Goal: Transaction & Acquisition: Purchase product/service

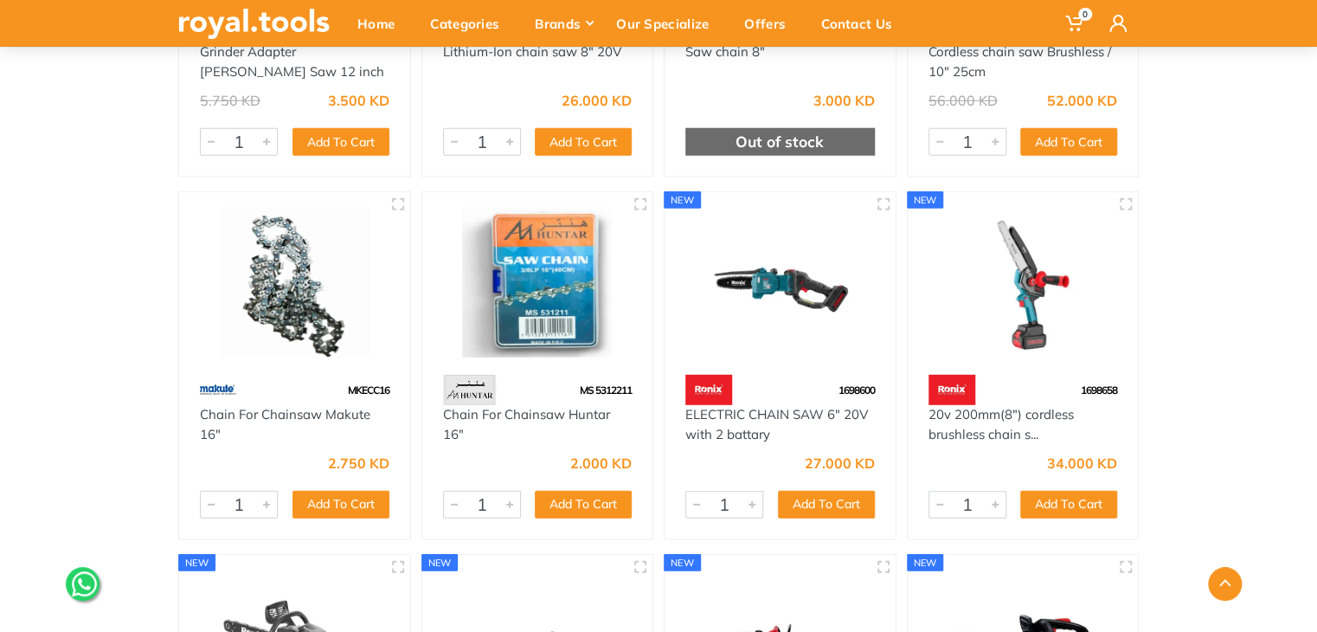
scroll to position [2250, 0]
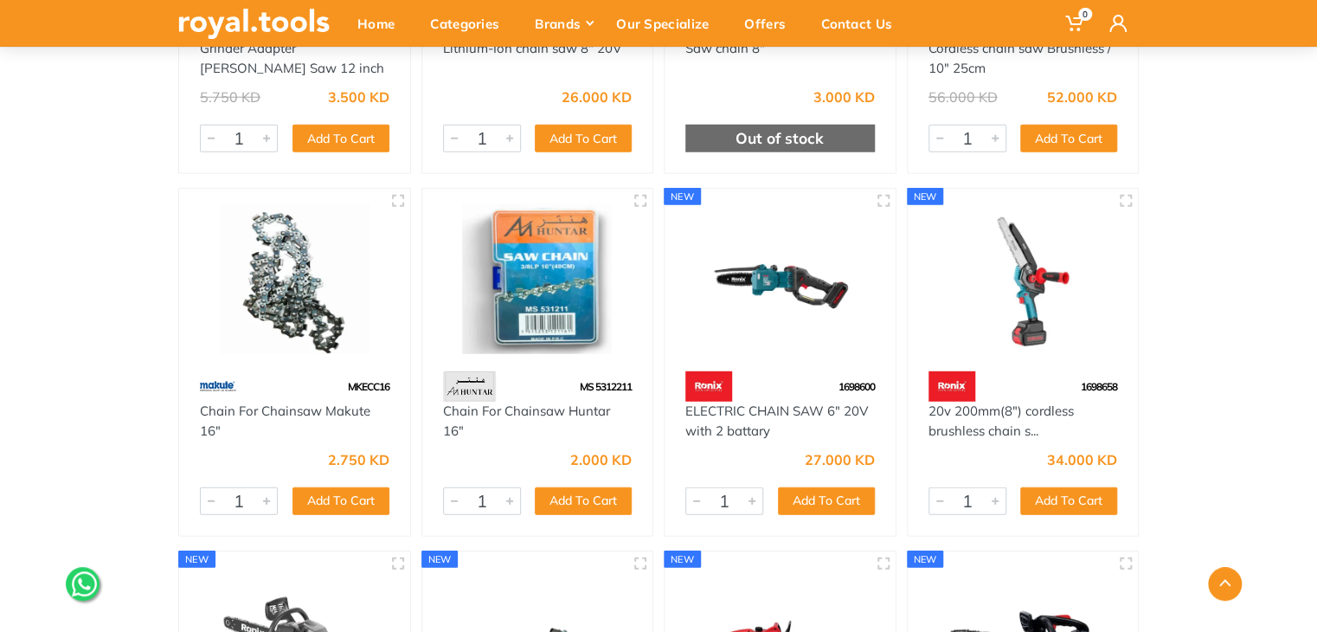
click at [774, 271] on img at bounding box center [780, 279] width 200 height 150
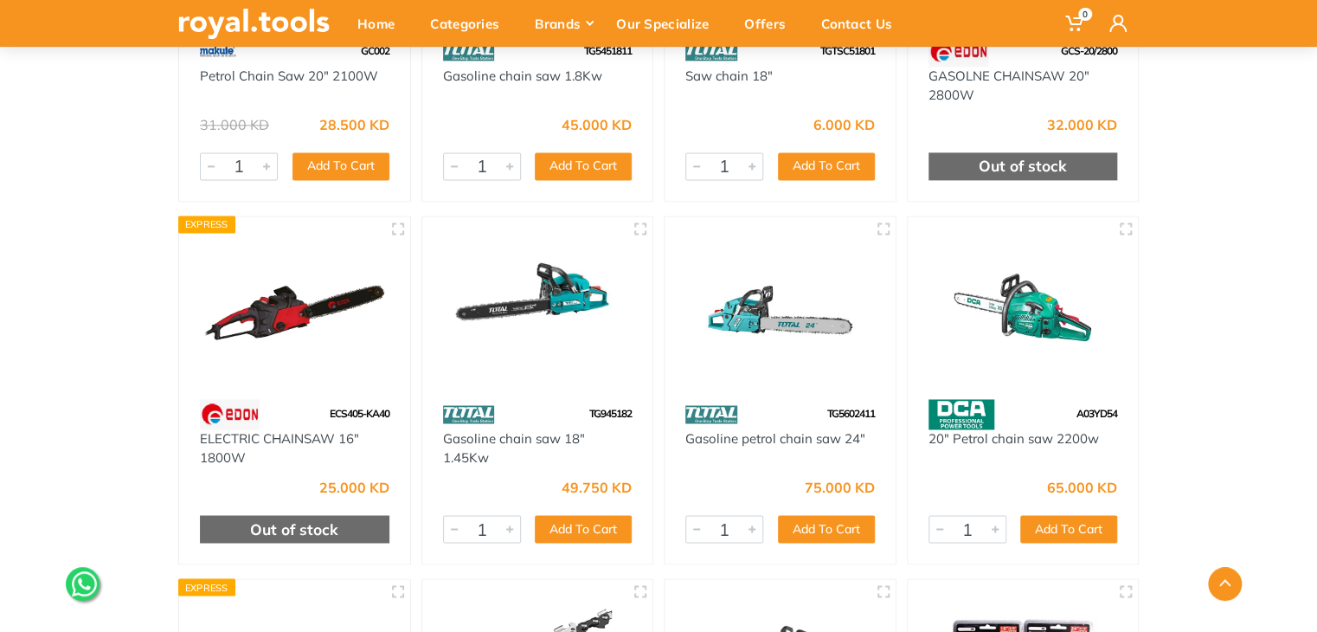
scroll to position [1741, 0]
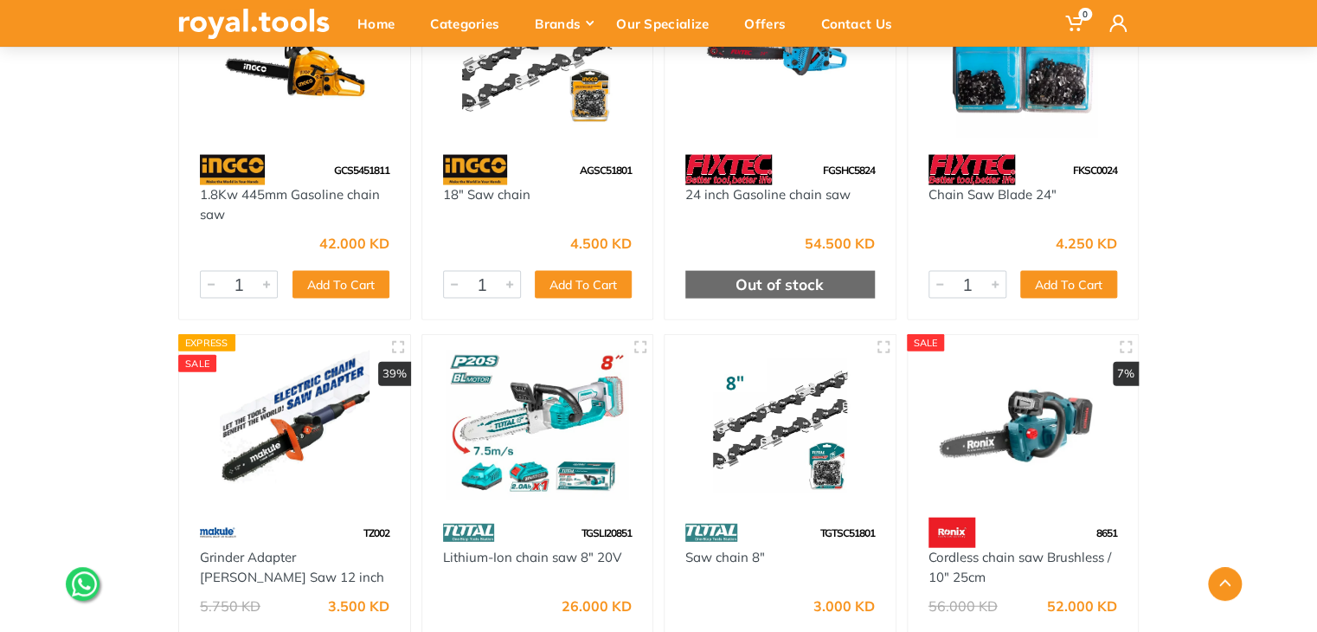
click at [534, 427] on img at bounding box center [538, 425] width 200 height 150
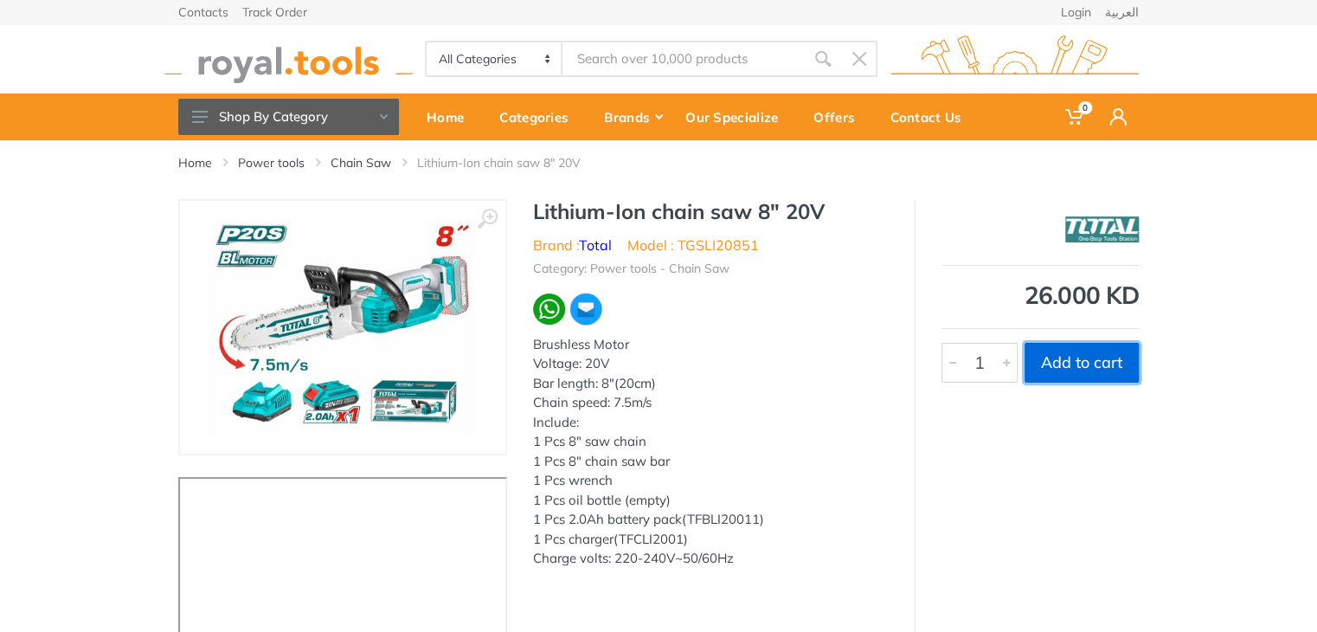
click at [1072, 354] on button "Add to cart" at bounding box center [1081, 363] width 114 height 40
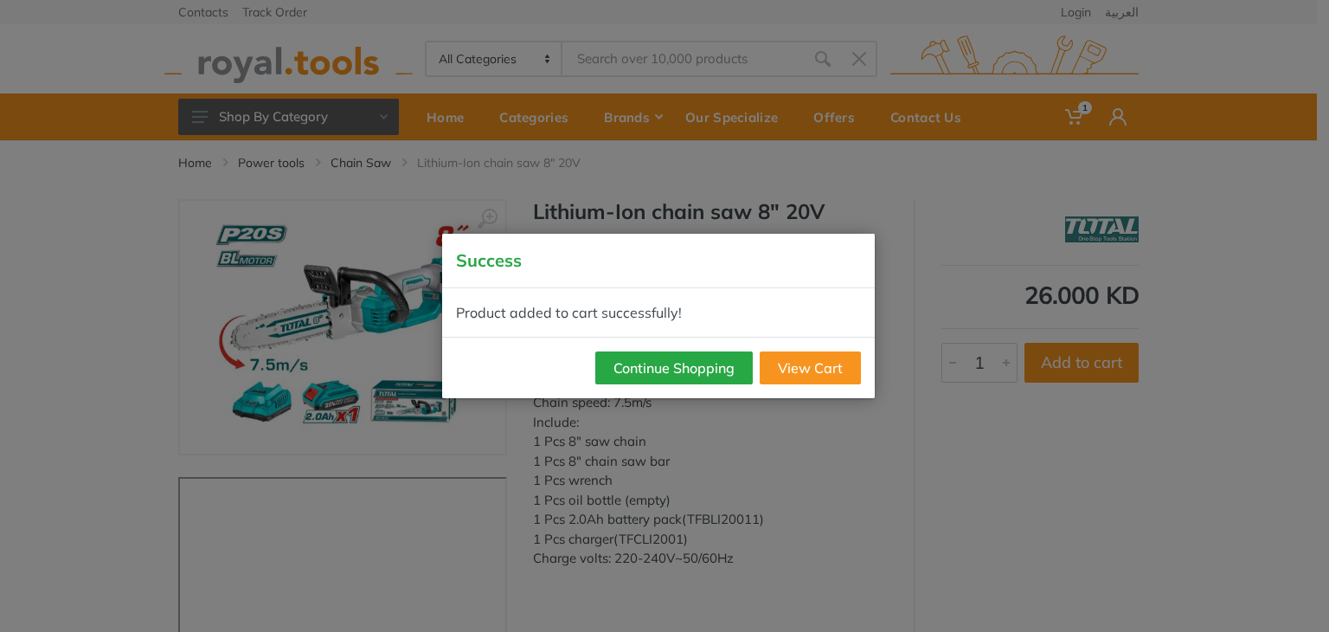
click at [1180, 119] on div "Success Product added to cart successfully! Continue Shopping View Cart" at bounding box center [664, 316] width 1329 height 632
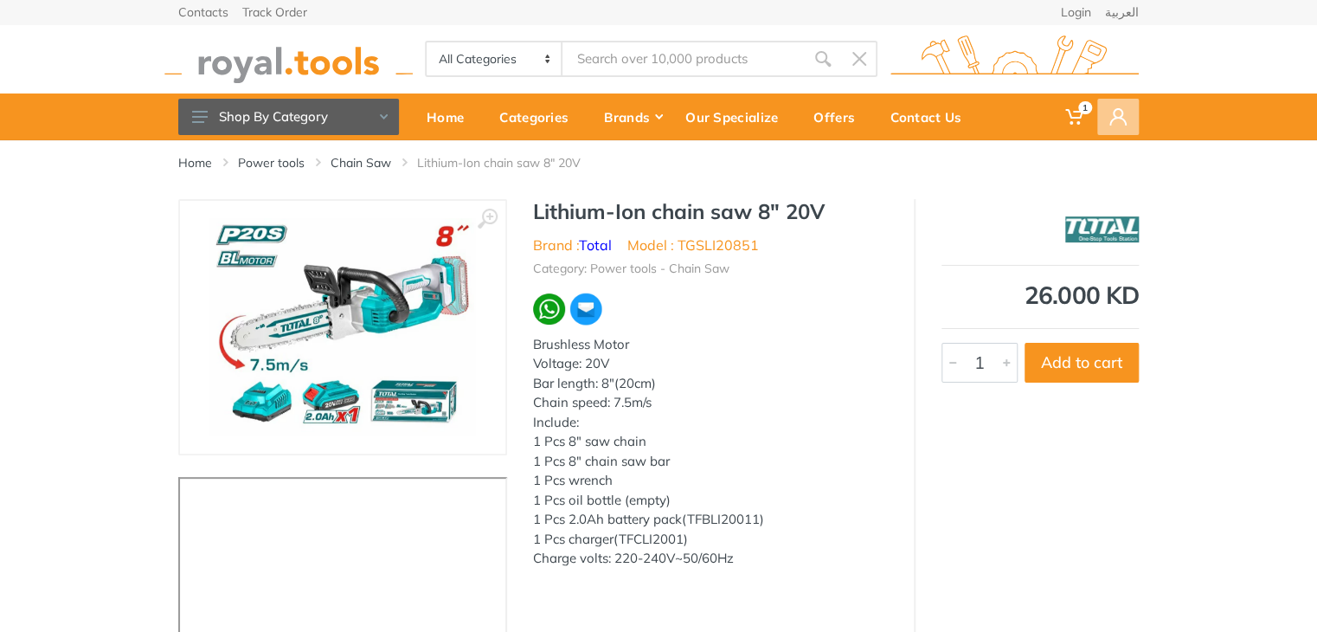
click at [1131, 122] on span at bounding box center [1118, 117] width 42 height 36
click at [1113, 112] on icon at bounding box center [1117, 116] width 17 height 17
click at [1075, 110] on icon at bounding box center [1073, 116] width 17 height 17
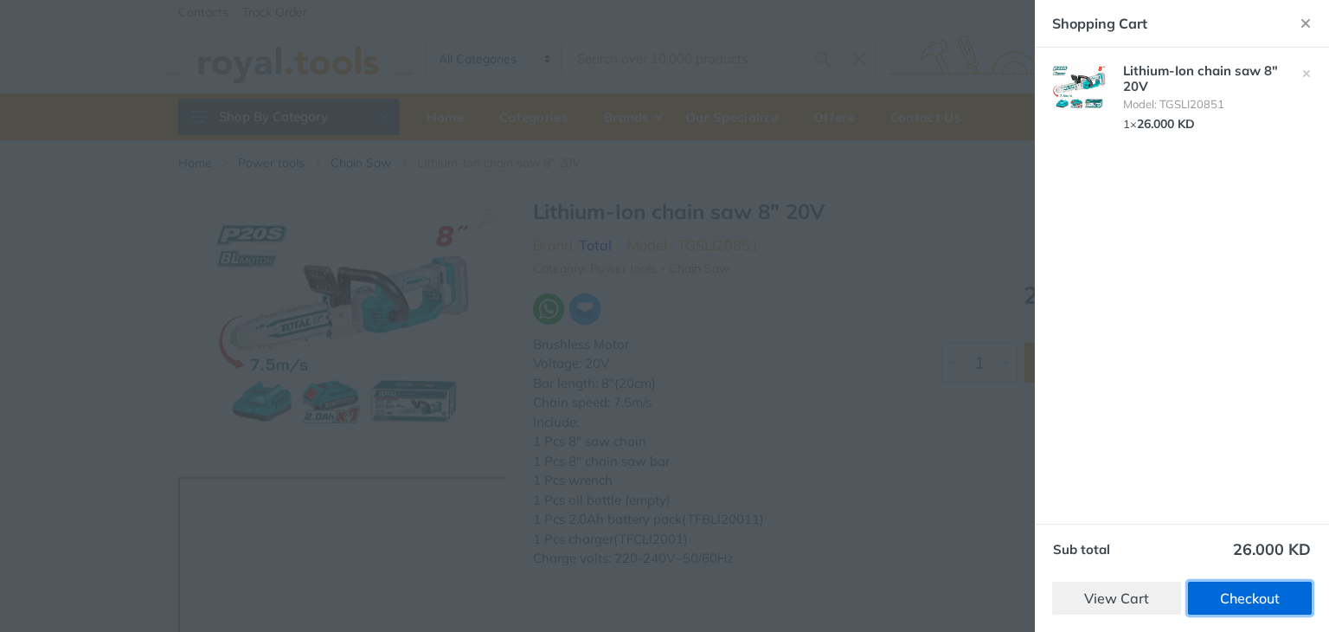
click at [1246, 600] on link "Checkout" at bounding box center [1250, 597] width 124 height 33
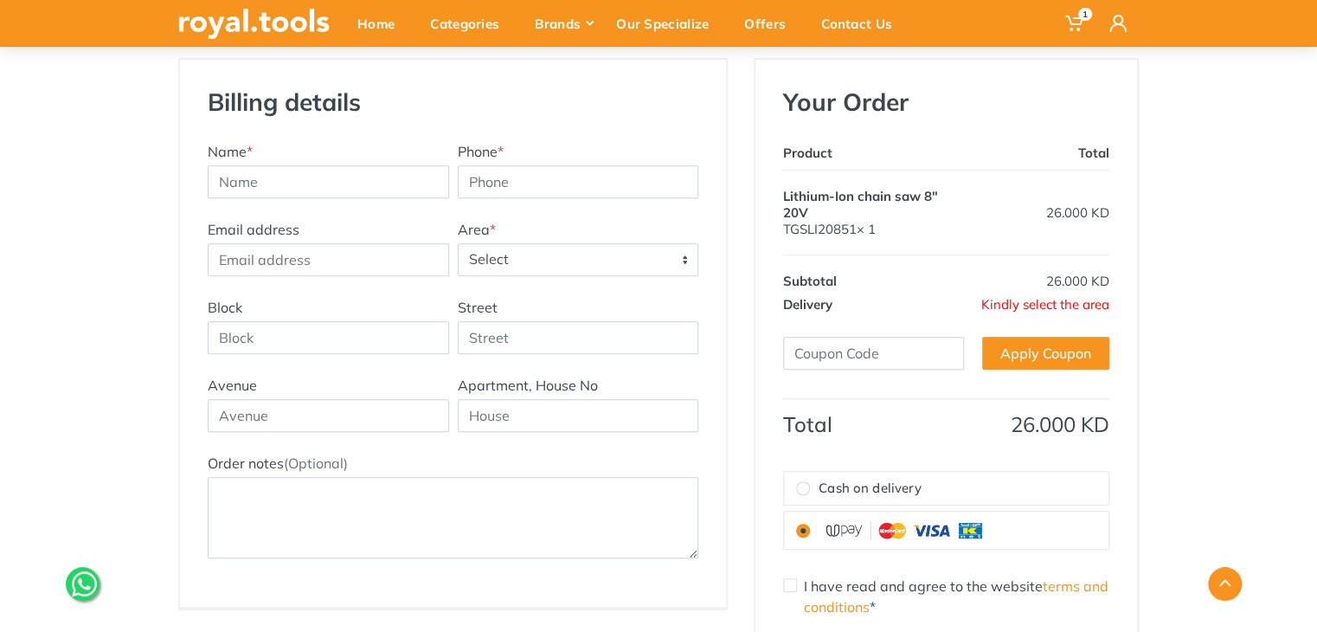
click at [799, 485] on input "Cash on delivery" at bounding box center [803, 488] width 14 height 14
radio input "true"
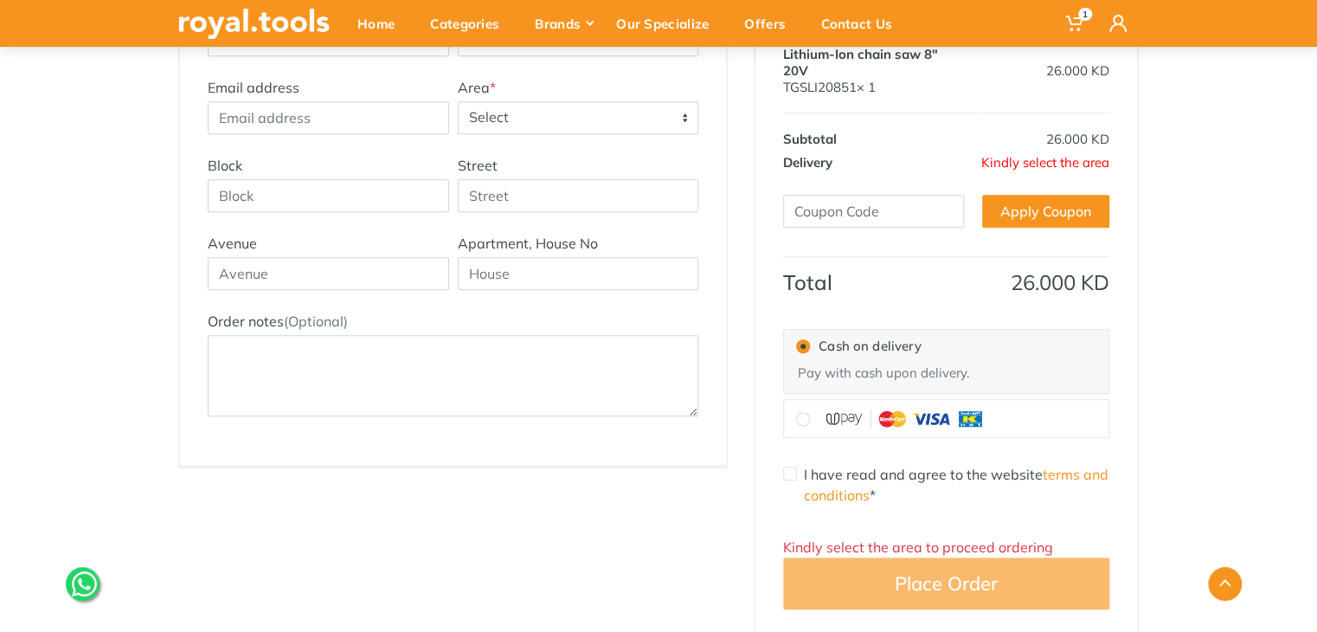
scroll to position [433, 0]
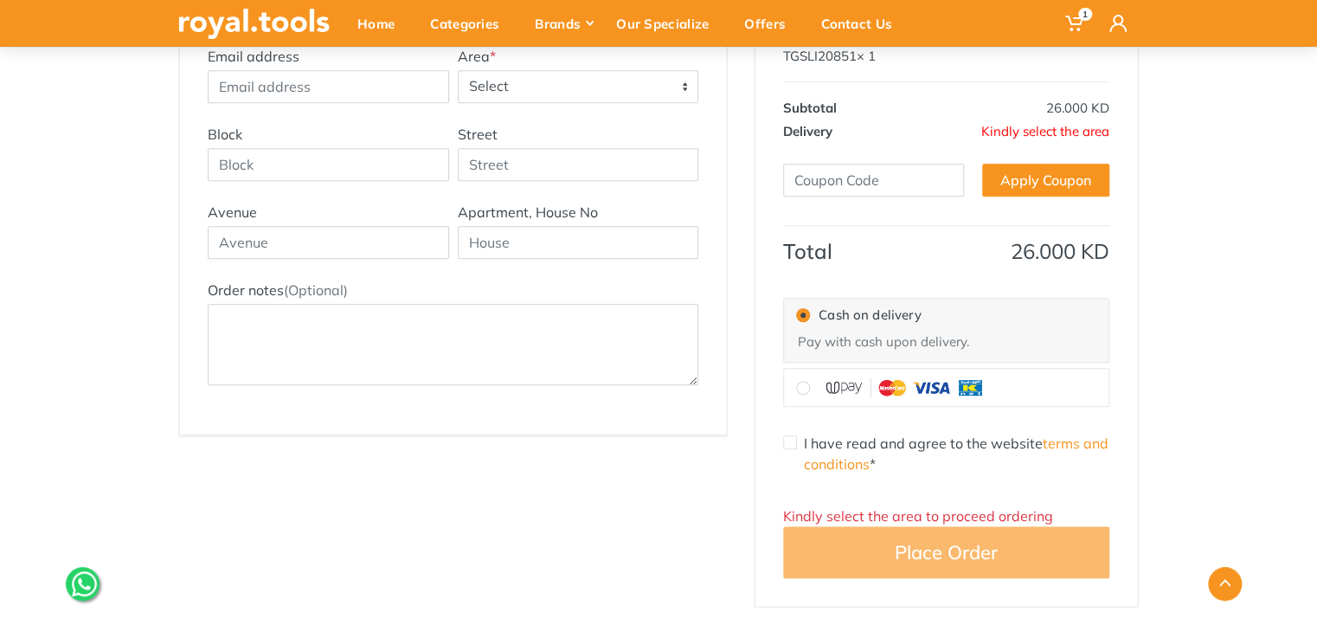
click at [786, 444] on input "I have read and agree to the website terms and conditions *" at bounding box center [790, 442] width 14 height 14
checkbox input "true"
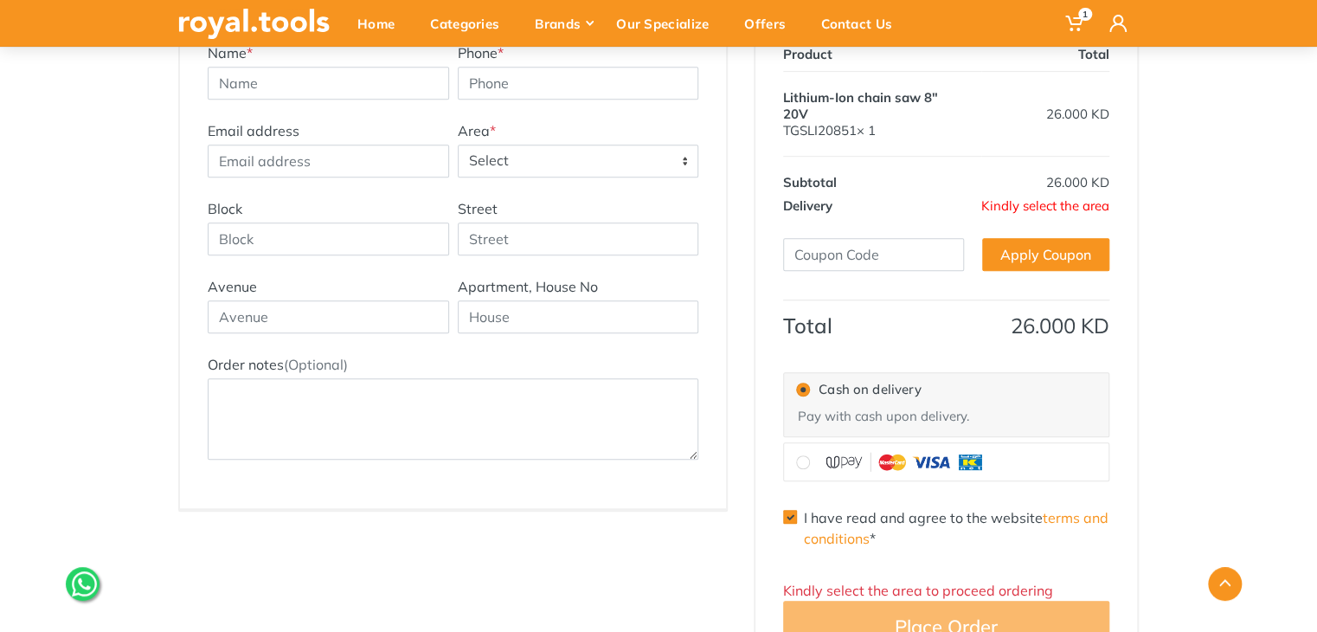
scroll to position [260, 0]
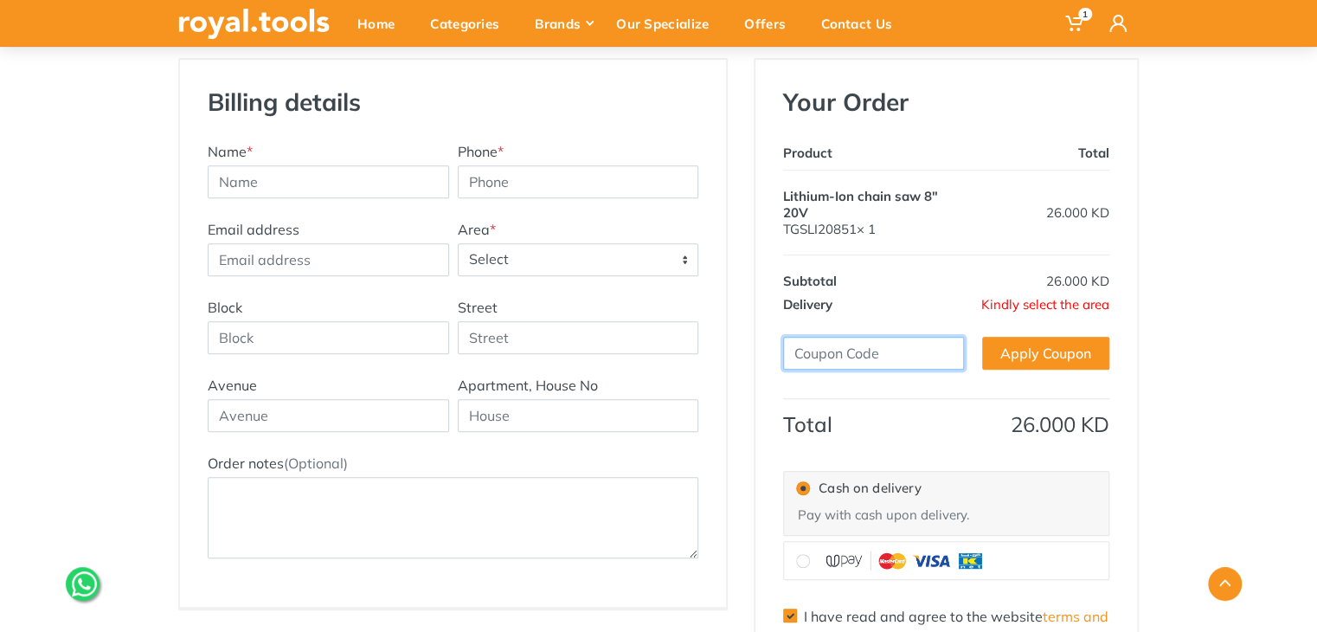
click at [824, 344] on input "text" at bounding box center [873, 353] width 181 height 33
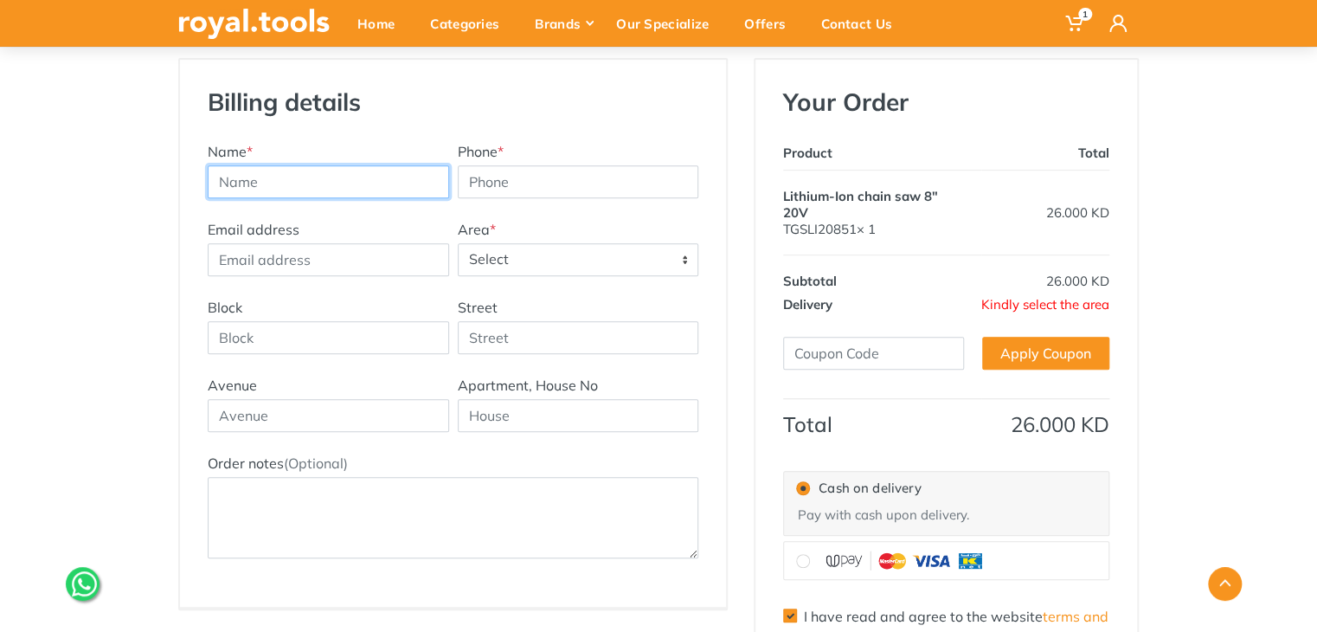
click at [257, 179] on input "text" at bounding box center [328, 181] width 241 height 33
type input "Rajan"
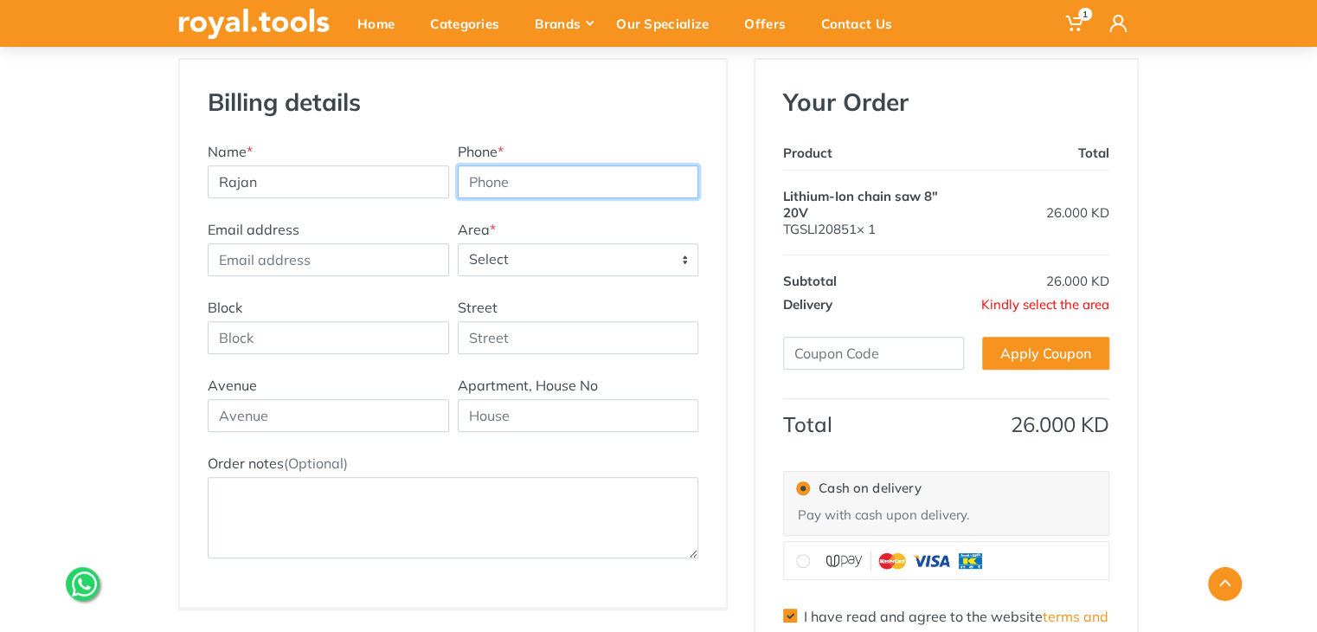
click at [495, 170] on input "Phone *" at bounding box center [578, 181] width 241 height 33
type input "66596774"
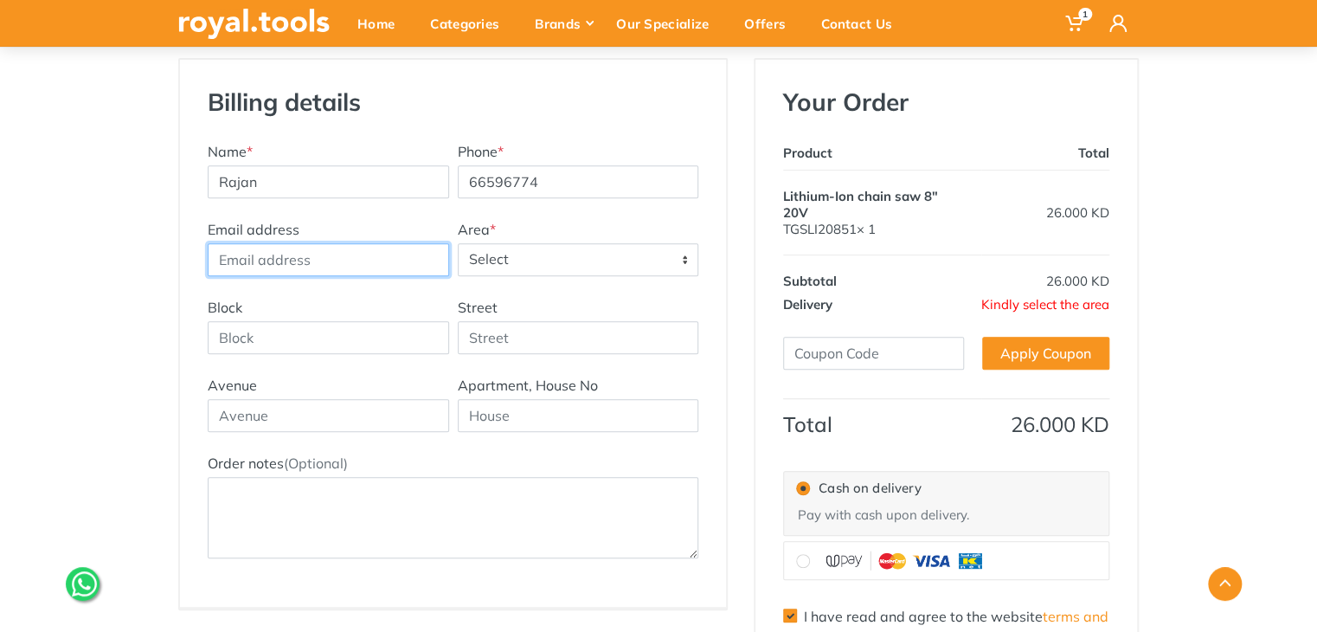
click at [291, 258] on input "Email address" at bounding box center [328, 259] width 241 height 33
type input "rmathew66@gmail.com"
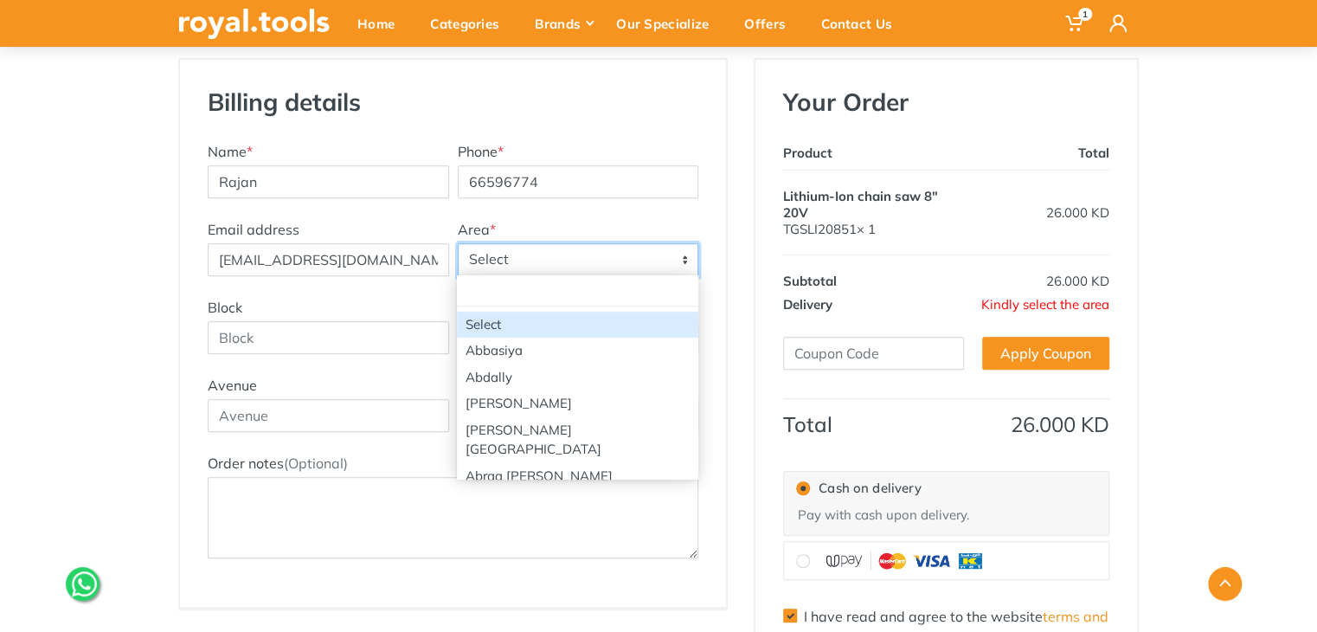
click at [505, 254] on span "Select" at bounding box center [579, 259] width 240 height 31
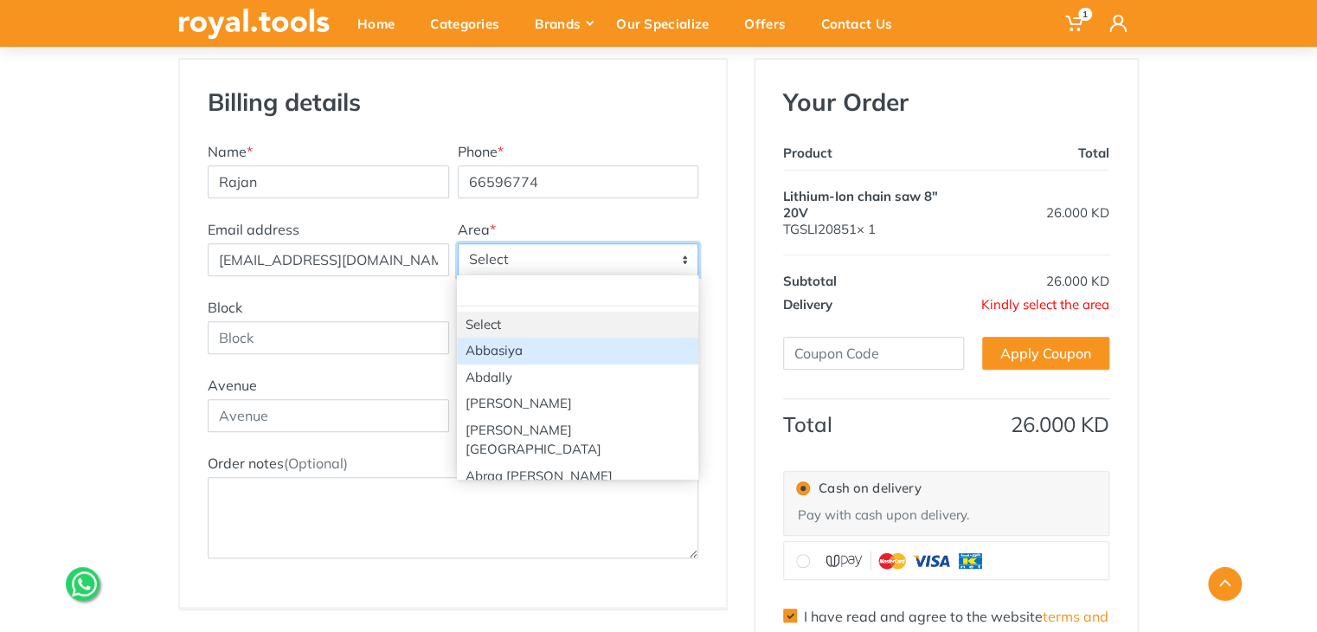
select select "32"
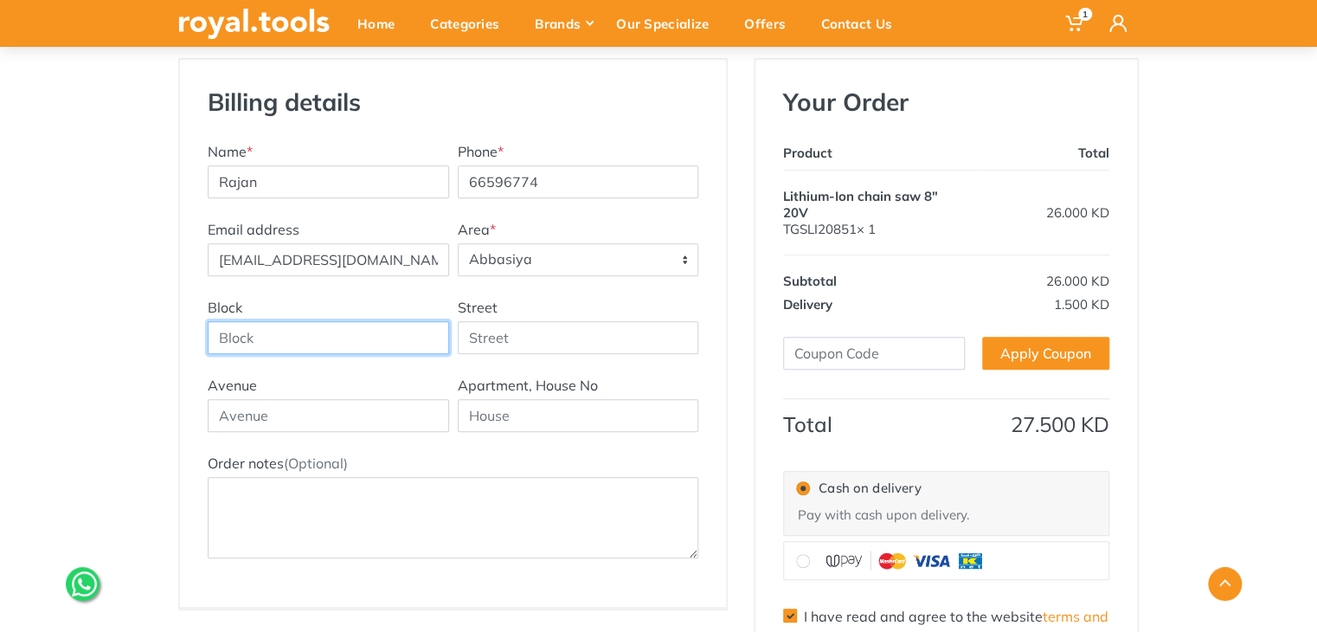
click at [253, 336] on input "Block" at bounding box center [328, 337] width 241 height 33
type input "4"
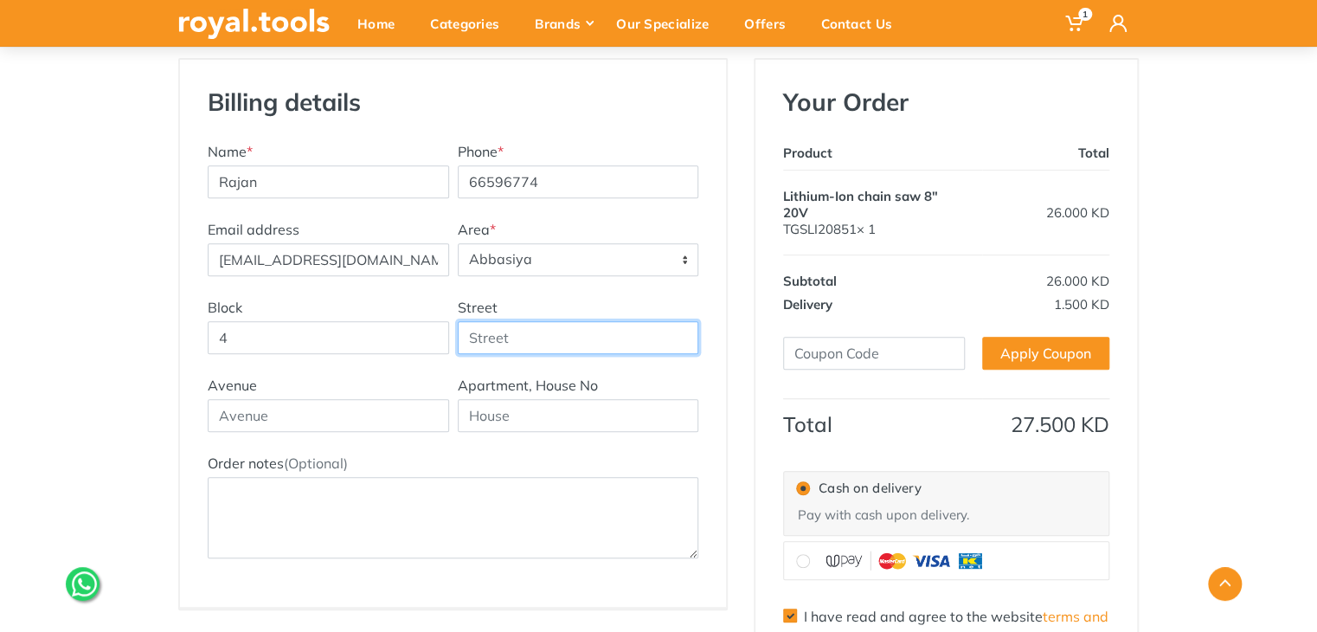
click at [526, 342] on input "Street" at bounding box center [578, 337] width 241 height 33
type input "2"
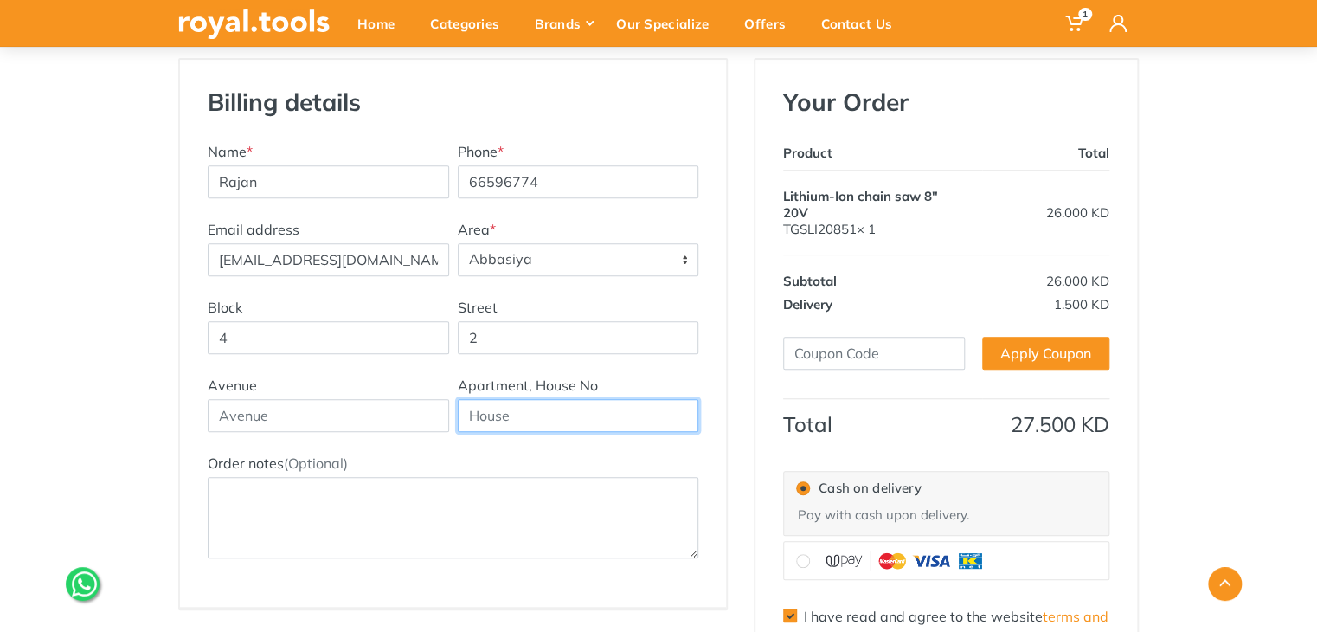
click at [528, 410] on input "text" at bounding box center [578, 415] width 241 height 33
type input "1722,"
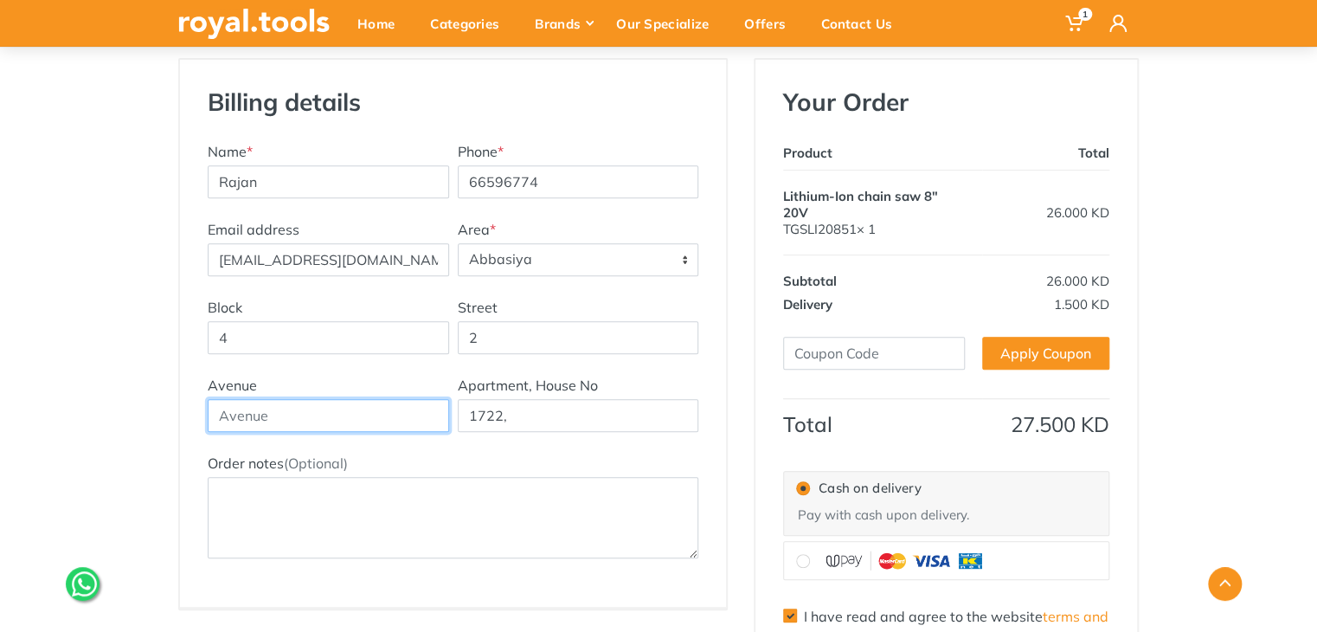
click at [323, 422] on input "text" at bounding box center [328, 415] width 241 height 33
type input "Near United Indian School"
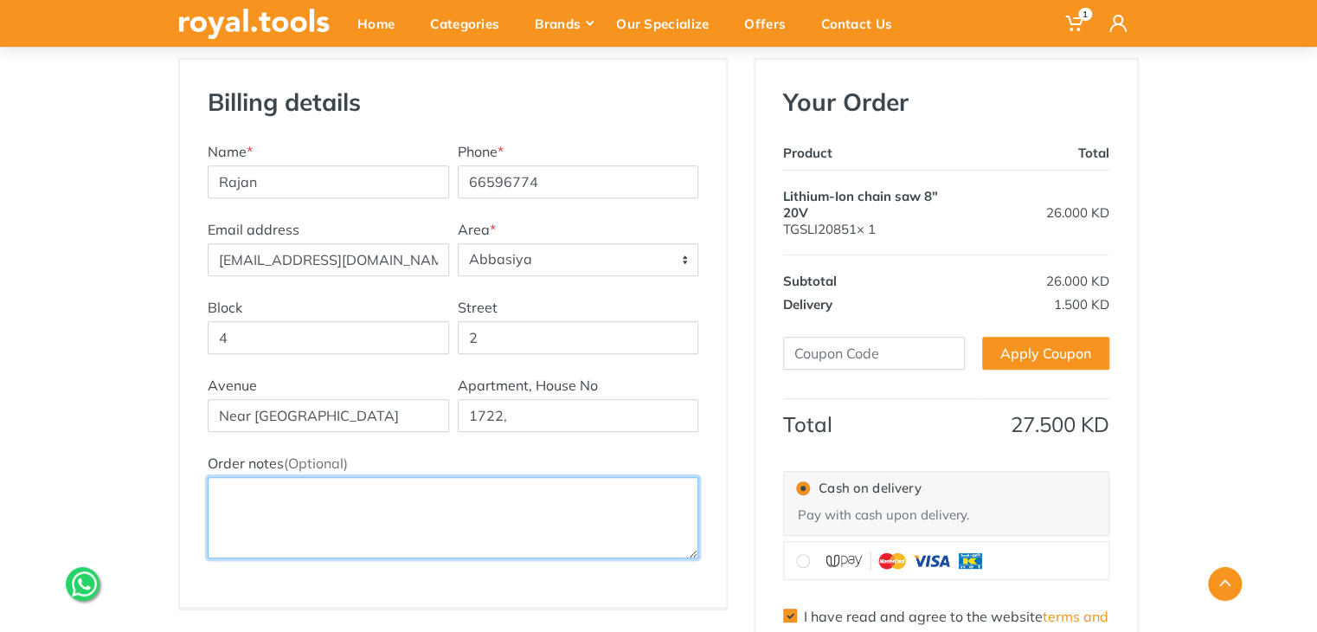
click at [311, 510] on textarea "Order notes (Optional)" at bounding box center [453, 517] width 491 height 81
type textarea "Please call me before you come, 66596774."
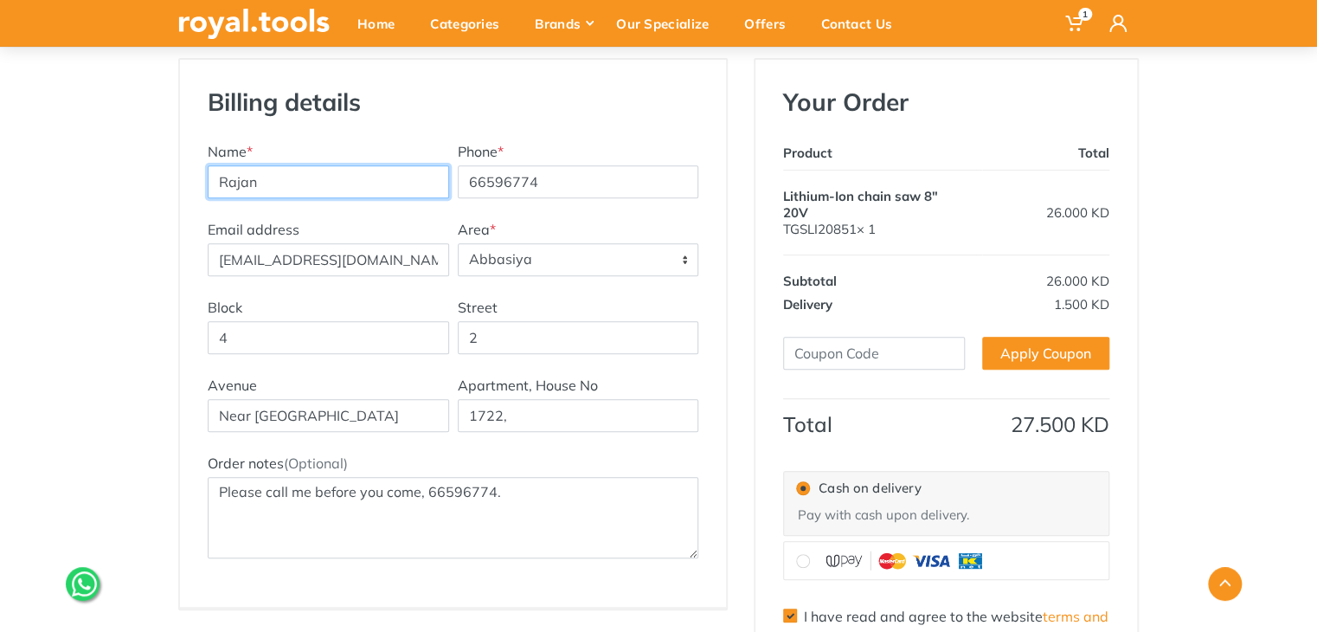
click at [336, 188] on input "Rajan" at bounding box center [328, 181] width 241 height 33
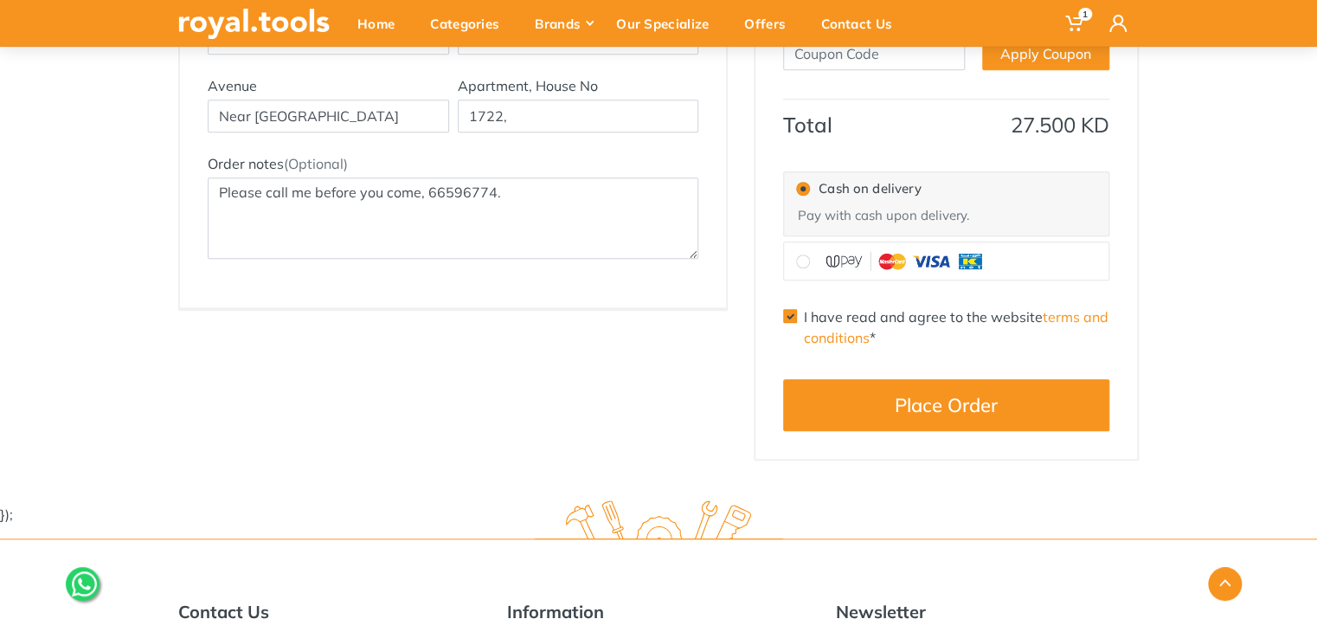
scroll to position [606, 0]
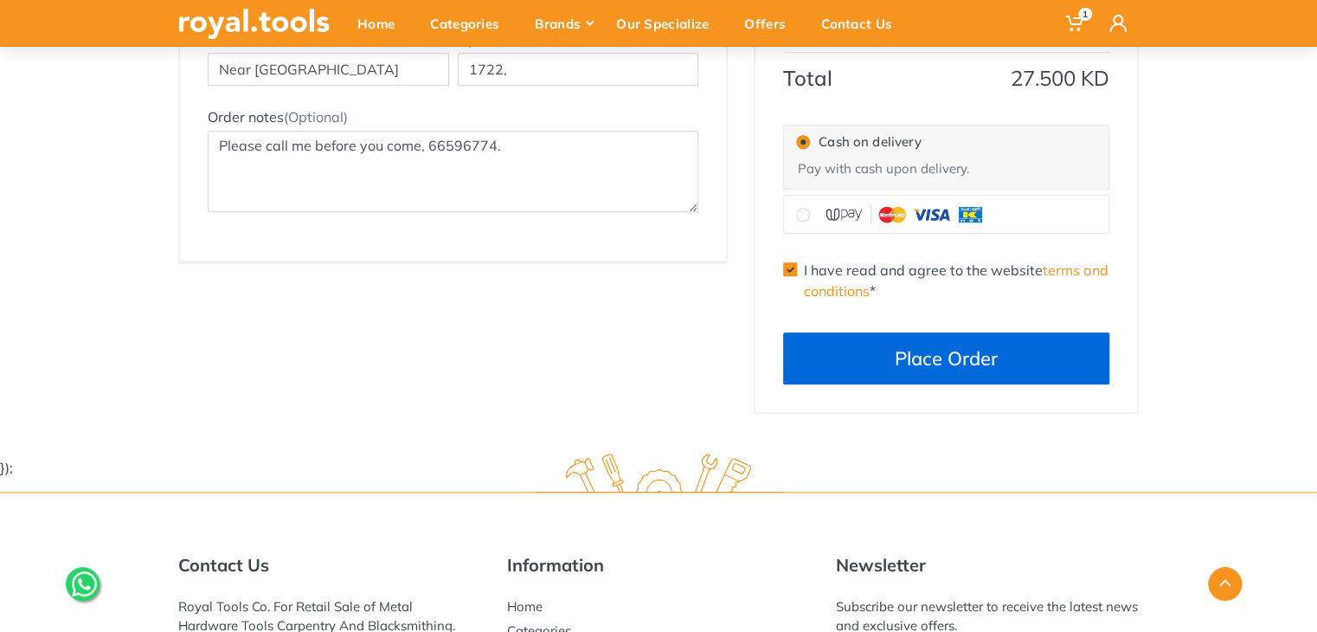
type input "Rajan Mathew"
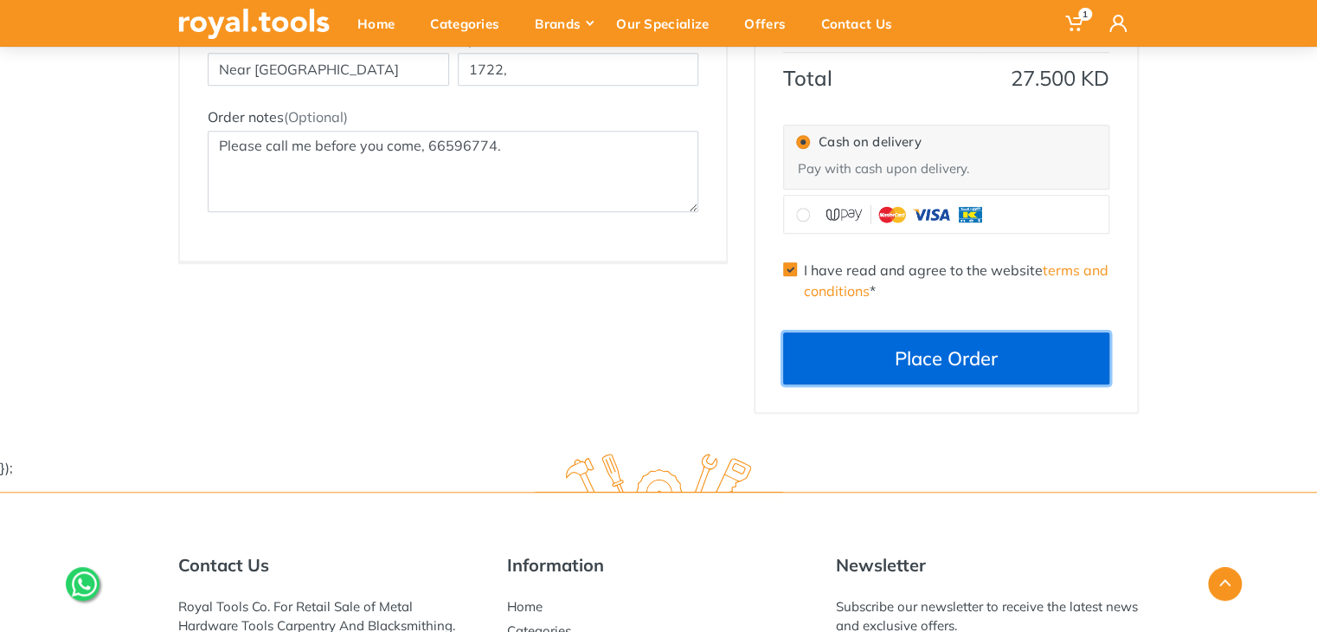
click at [887, 345] on button "Place Order" at bounding box center [946, 358] width 326 height 52
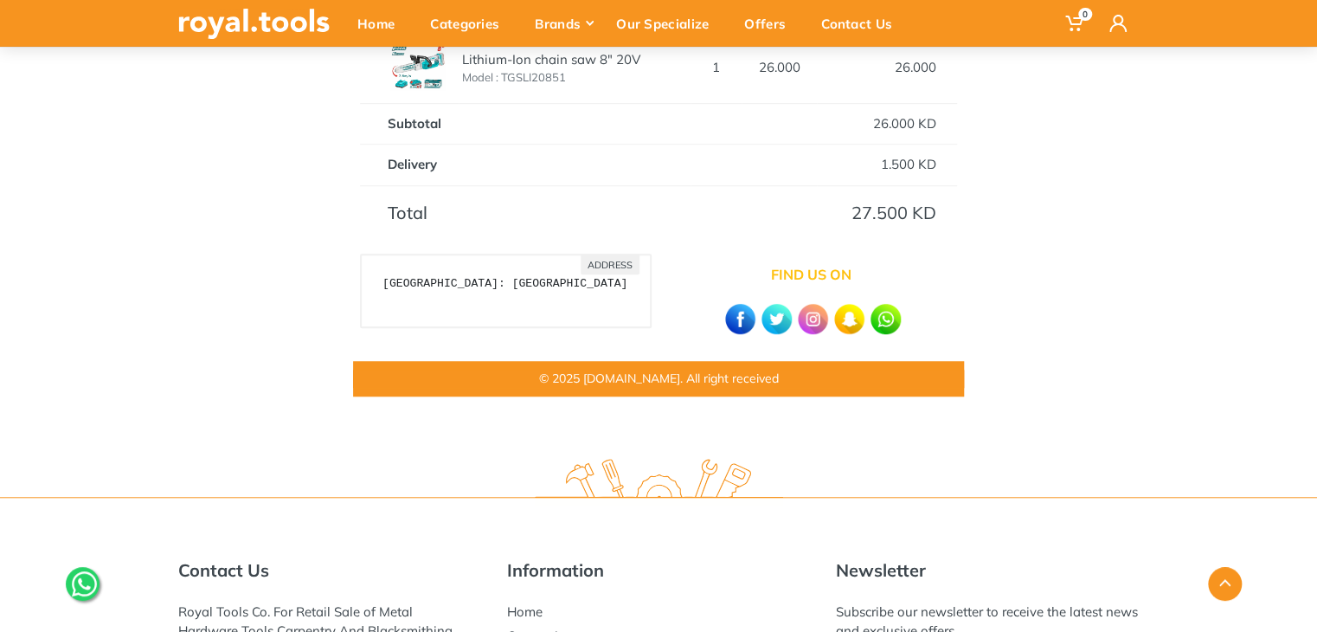
scroll to position [519, 0]
